Goal: Obtain resource: Download file/media

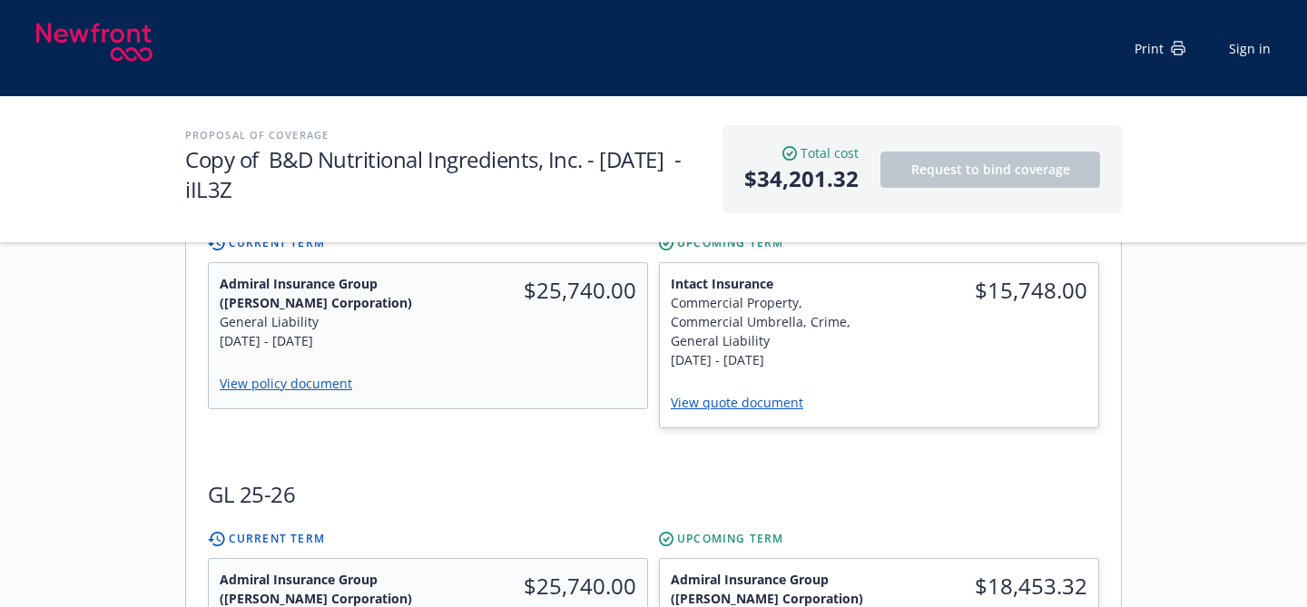
scroll to position [494, 0]
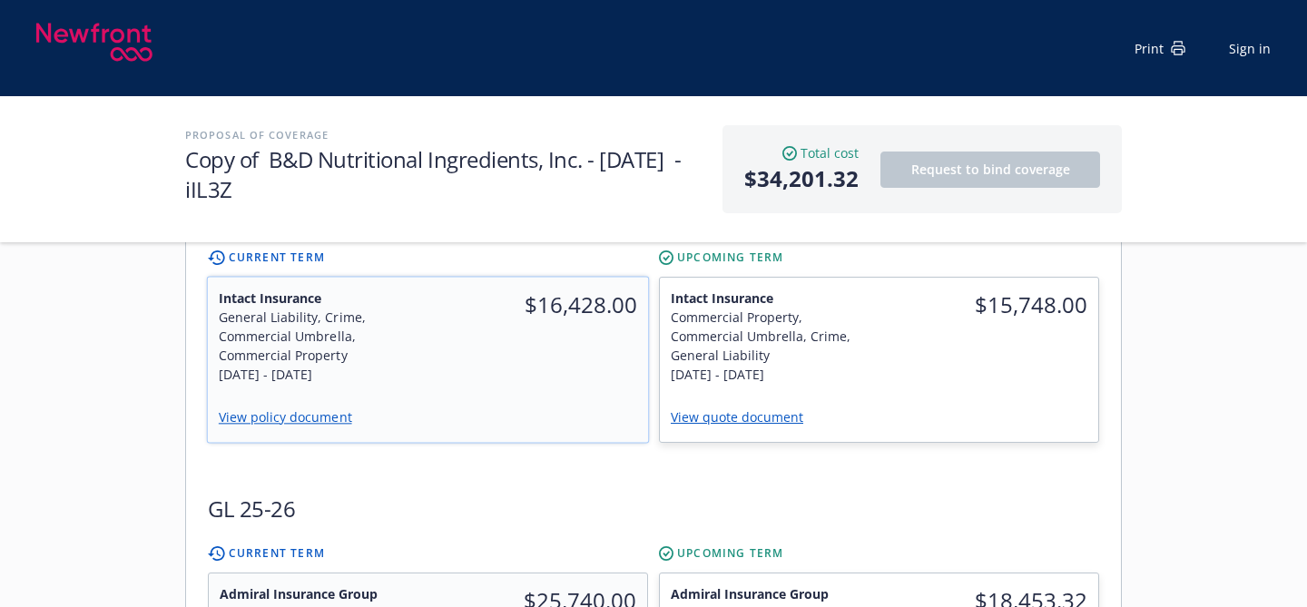
scroll to position [479, 0]
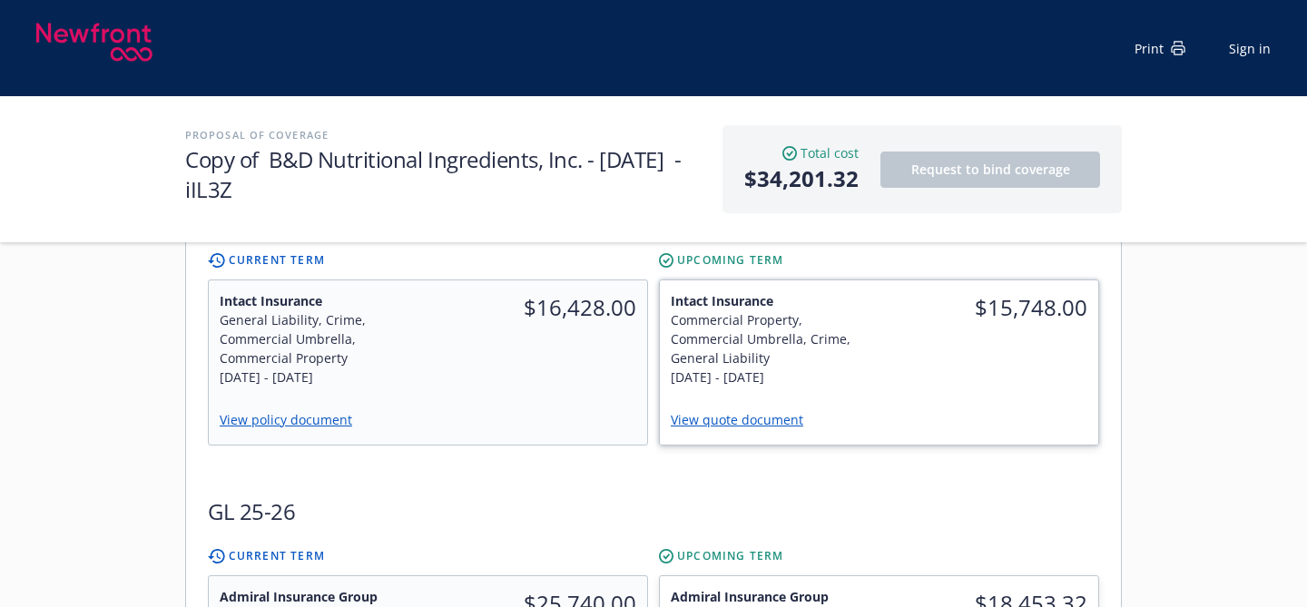
click at [696, 416] on link "View quote document" at bounding box center [744, 419] width 147 height 17
